Goal: Find contact information: Find contact information

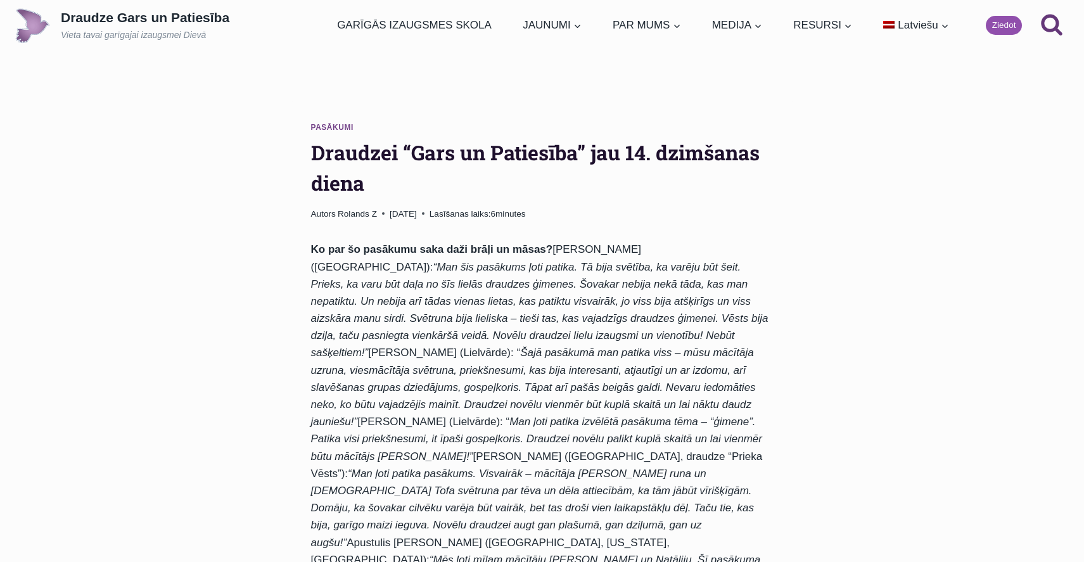
click at [140, 22] on p "Draudze Gars un Patiesība" at bounding box center [145, 18] width 169 height 16
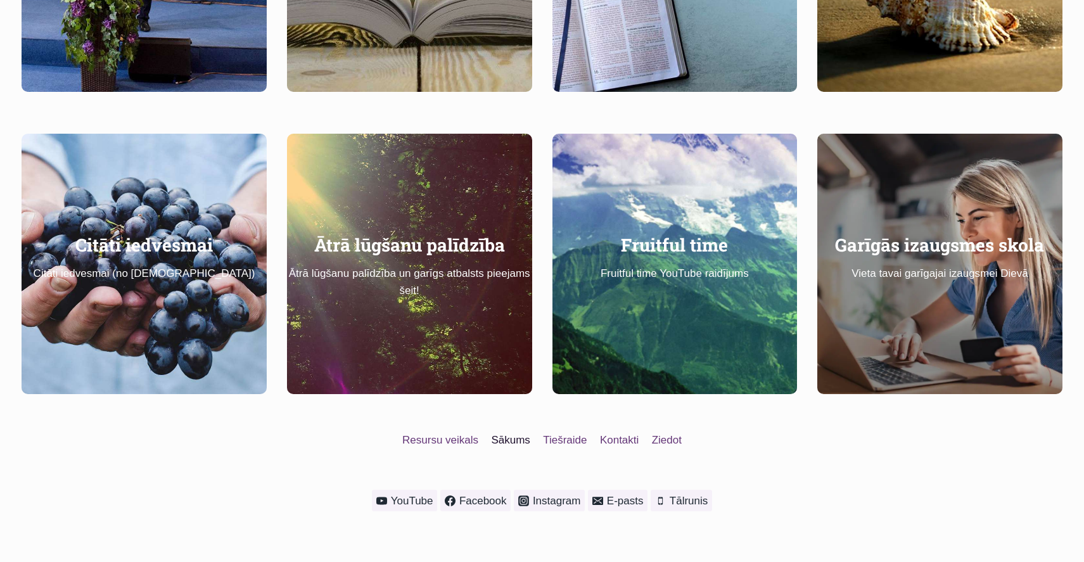
scroll to position [982, 0]
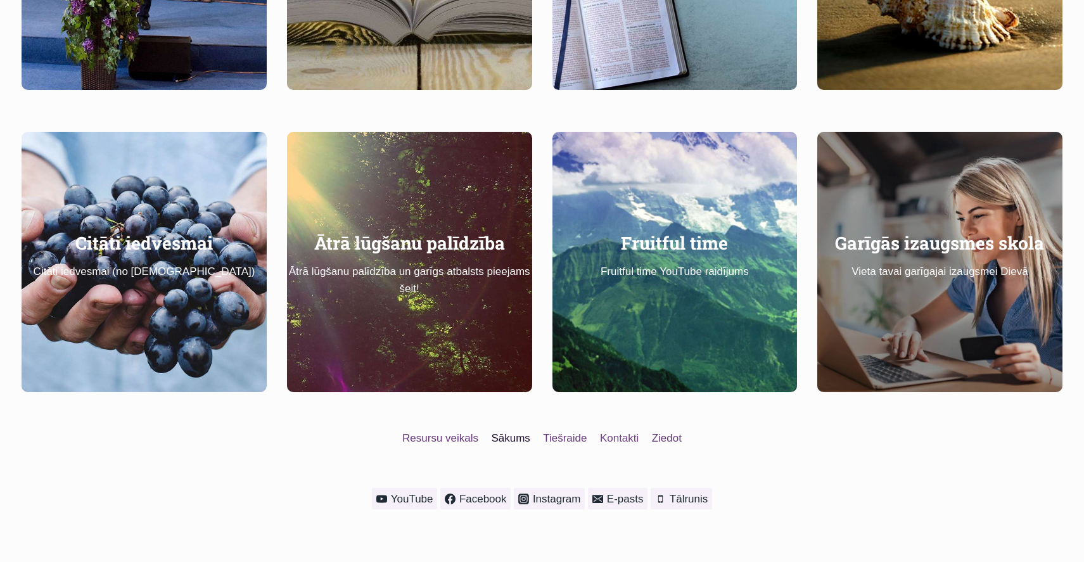
click at [622, 426] on link "Kontakti" at bounding box center [620, 437] width 52 height 23
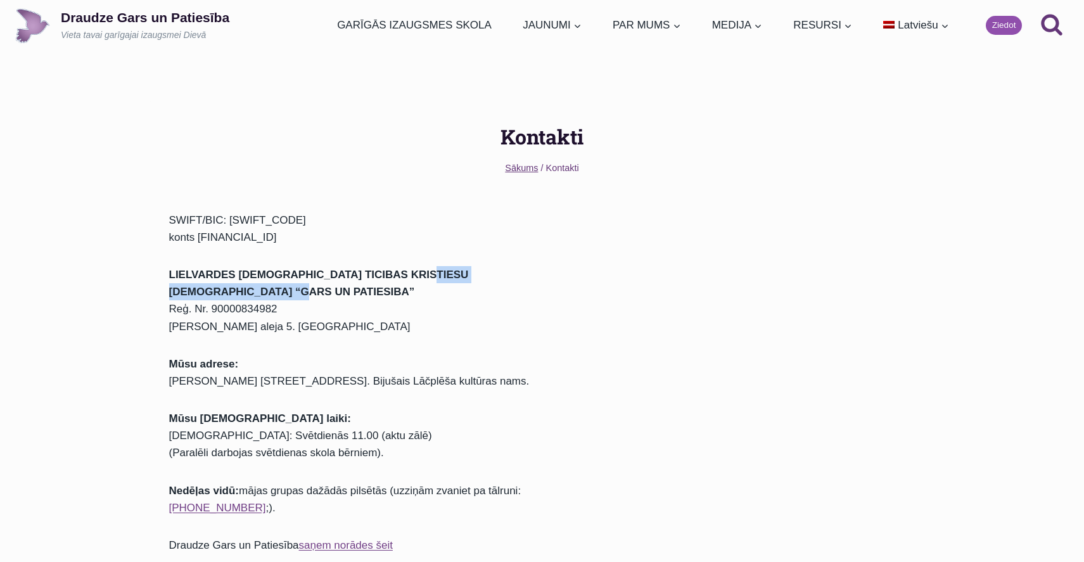
drag, startPoint x: 414, startPoint y: 276, endPoint x: 231, endPoint y: 289, distance: 183.6
click at [231, 289] on p "LIELVARDES [DEMOGRAPHIC_DATA] TICIBAS KRISTIESU [DEMOGRAPHIC_DATA] “GARS UN PAT…" at bounding box center [355, 300] width 373 height 69
copy strong "DRAUDZE “GARS UN PATIESIBA”"
